Goal: Transaction & Acquisition: Purchase product/service

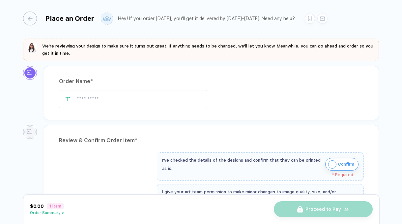
type input "********"
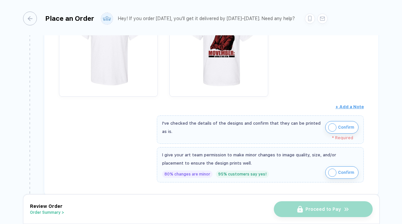
scroll to position [217, 0]
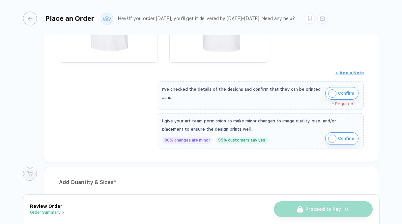
click at [330, 91] on img "button" at bounding box center [333, 93] width 8 height 8
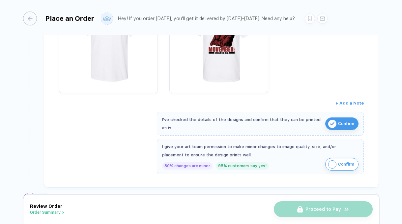
scroll to position [193, 0]
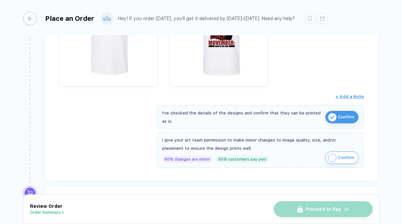
click at [336, 157] on button "Confirm" at bounding box center [342, 157] width 33 height 13
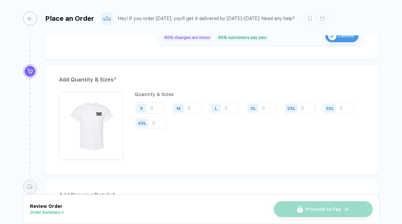
scroll to position [324, 0]
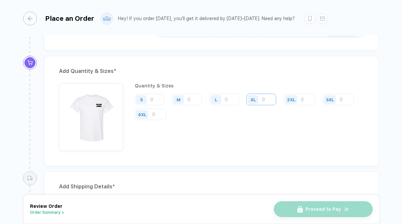
click at [269, 100] on input "number" at bounding box center [262, 100] width 30 height 12
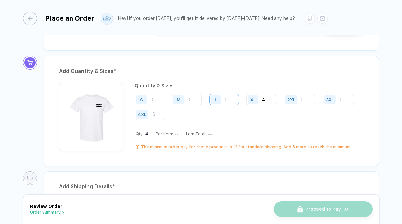
type input "4"
click at [227, 99] on input "number" at bounding box center [224, 100] width 30 height 12
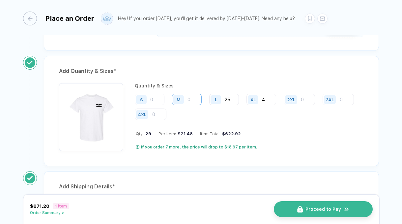
type input "25"
click at [191, 99] on input "number" at bounding box center [187, 100] width 30 height 12
type input "2"
type input "14"
click at [232, 99] on input "25" at bounding box center [224, 100] width 30 height 12
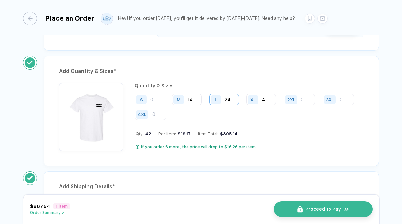
type input "2"
type input "3"
type input "24"
click at [195, 99] on input "14" at bounding box center [187, 100] width 30 height 12
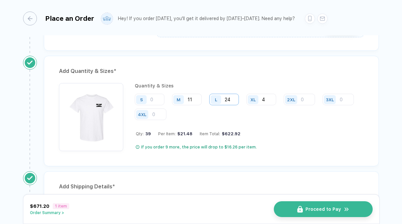
type input "11"
click at [231, 96] on input "24" at bounding box center [224, 100] width 30 height 12
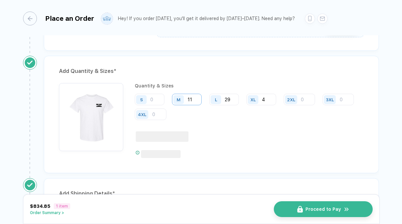
type input "29"
click at [194, 99] on input "11" at bounding box center [187, 100] width 30 height 12
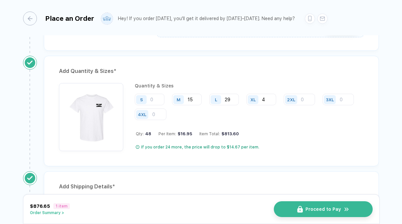
click at [227, 136] on div "Quantity & Sizes S M 15 L 29 XL 4 2XL 3XL 4XL Qty: 48 Per Item: $16.95 Item Tot…" at bounding box center [249, 117] width 229 height 68
drag, startPoint x: 225, startPoint y: 134, endPoint x: 235, endPoint y: 134, distance: 10.2
click at [235, 134] on div "$813.60" at bounding box center [229, 133] width 19 height 5
click at [197, 158] on div "Add Quantity & Sizes * Quantity & Sizes S M 15 L 29 XL 4 2XL 3XL 4XL Qty: 48 Pe…" at bounding box center [211, 111] width 335 height 110
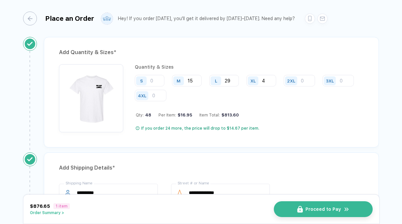
scroll to position [343, 0]
click at [196, 78] on input "15" at bounding box center [187, 80] width 30 height 12
type input "11"
click at [234, 80] on input "29" at bounding box center [224, 80] width 30 height 12
type input "24"
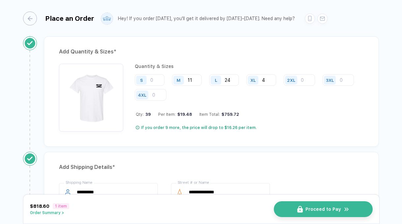
click at [236, 142] on div "Add Quantity & Sizes * Quantity & Sizes S M 11 L 24 XL 4 2XL 3XL 4XL Qty: 39 Pe…" at bounding box center [211, 91] width 335 height 110
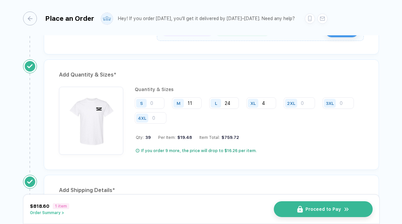
scroll to position [302, 0]
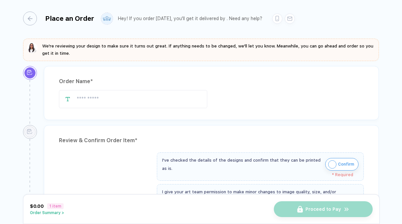
type input "********"
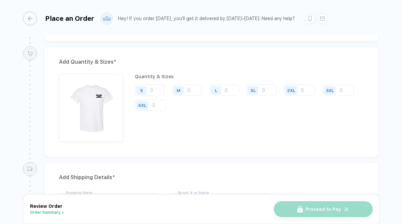
scroll to position [336, 0]
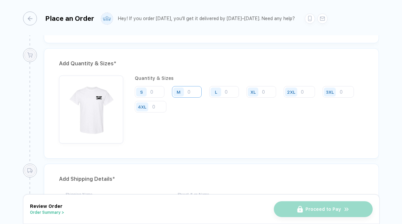
click at [195, 93] on input "number" at bounding box center [187, 92] width 30 height 12
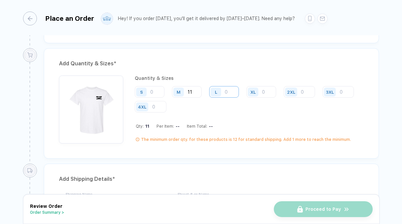
type input "11"
click at [232, 91] on input "number" at bounding box center [224, 92] width 30 height 12
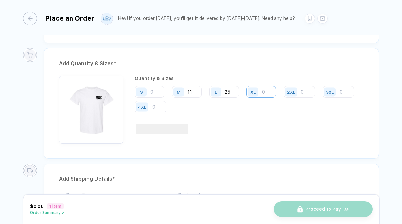
type input "25"
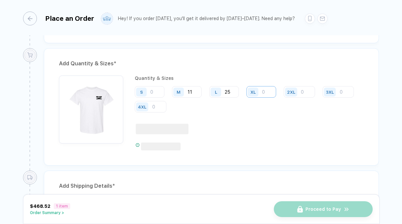
click at [273, 91] on input "number" at bounding box center [262, 92] width 30 height 12
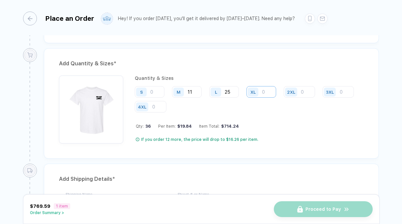
type input "2"
type input "4"
click at [194, 92] on input "11" at bounding box center [187, 92] width 30 height 12
type input "15"
click at [230, 92] on input "25" at bounding box center [224, 92] width 30 height 12
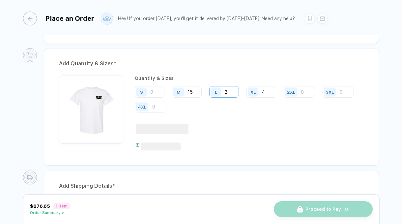
type input "25"
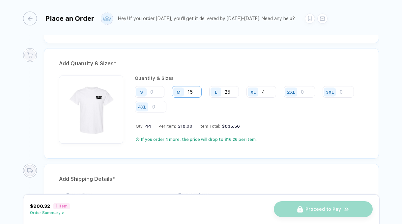
click at [193, 91] on input "15" at bounding box center [187, 92] width 30 height 12
type input "11"
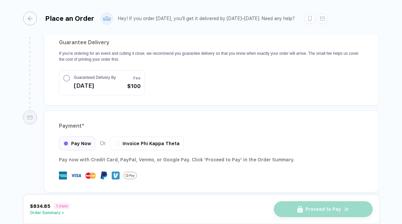
scroll to position [657, 0]
click at [73, 140] on span "Pay Now" at bounding box center [81, 142] width 20 height 5
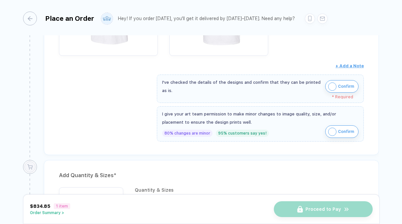
scroll to position [218, 0]
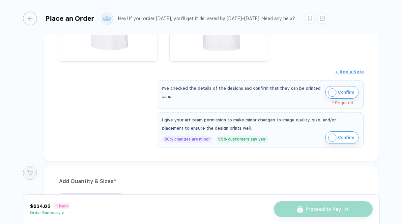
click at [329, 90] on img "button" at bounding box center [333, 92] width 8 height 8
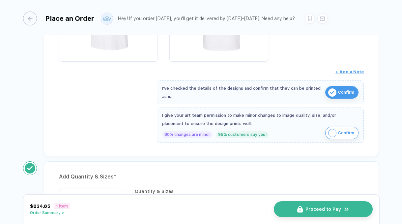
click at [330, 134] on img "button" at bounding box center [333, 133] width 8 height 8
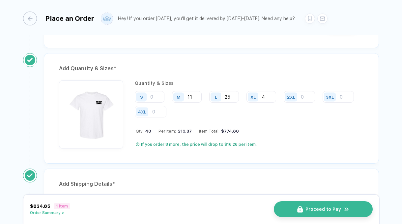
scroll to position [325, 0]
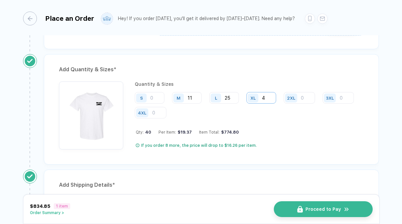
click at [272, 96] on input "4" at bounding box center [262, 98] width 30 height 12
type input "2"
click at [154, 98] on input "number" at bounding box center [150, 98] width 30 height 12
type input "2"
click at [265, 98] on input "2" at bounding box center [262, 98] width 30 height 12
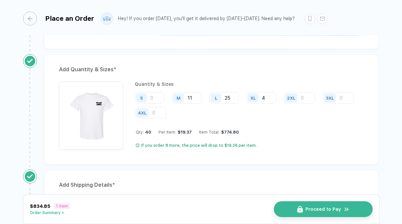
type input "4"
click at [230, 156] on div "Add Quantity & Sizes * Quantity & Sizes S M 11 L 25 XL 4 2XL 3XL 4XL Qty: 40 Pe…" at bounding box center [211, 109] width 335 height 110
click at [195, 96] on input "11" at bounding box center [187, 98] width 30 height 12
type input "11"
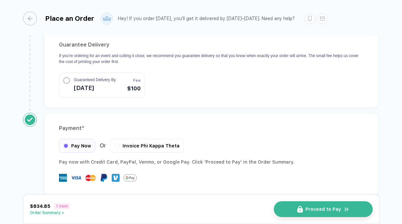
scroll to position [652, 0]
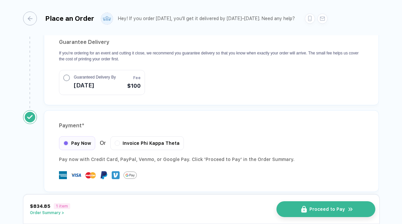
click at [316, 210] on span "Proceed to Pay" at bounding box center [328, 208] width 36 height 5
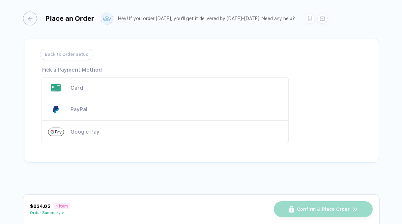
click at [76, 86] on div "Card" at bounding box center [177, 88] width 212 height 6
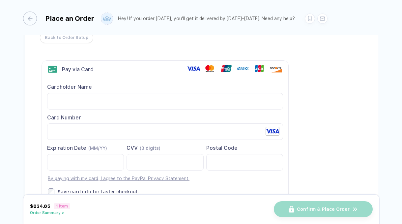
scroll to position [17, 0]
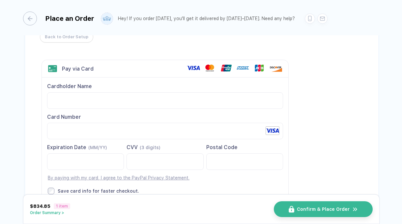
click at [318, 156] on div "Back to Order Setup Visa MasterCard Union Pay American Express JCB Discover Din…" at bounding box center [202, 128] width 355 height 215
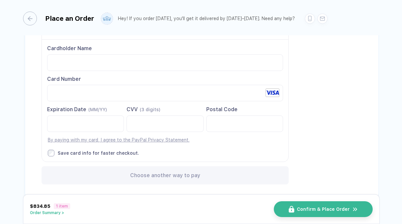
scroll to position [70, 0]
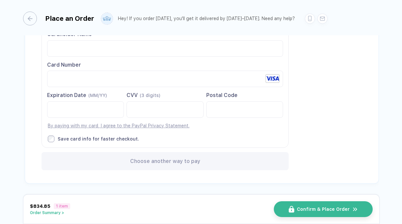
click at [309, 151] on div "Back to Order Setup Visa MasterCard Union Pay American Express JCB Discover Din…" at bounding box center [202, 76] width 355 height 215
click at [305, 213] on button "Confirm & Place Order" at bounding box center [326, 209] width 99 height 16
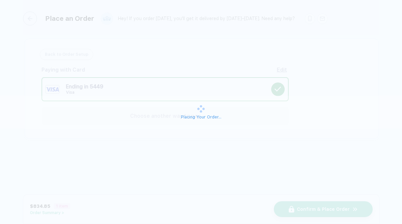
scroll to position [0, 0]
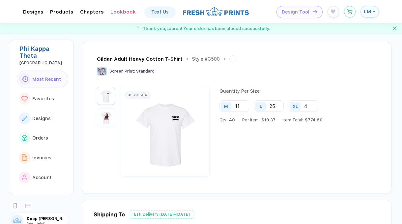
scroll to position [22, 0]
click at [108, 112] on img "button" at bounding box center [106, 117] width 15 height 15
click at [106, 94] on img "button" at bounding box center [106, 95] width 15 height 15
